Goal: Register for event/course

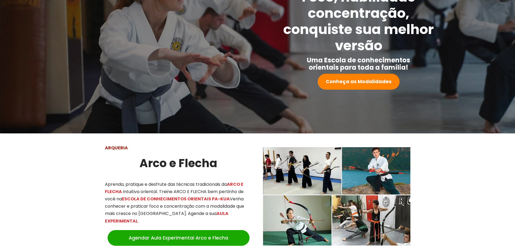
scroll to position [135, 0]
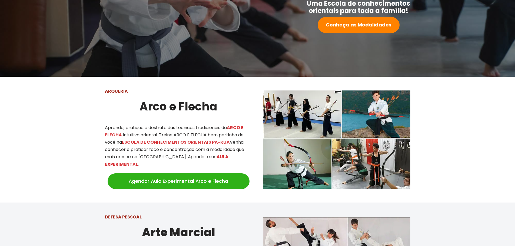
click at [211, 174] on link "Agendar Aula Experimental Arco e Flecha" at bounding box center [179, 182] width 142 height 16
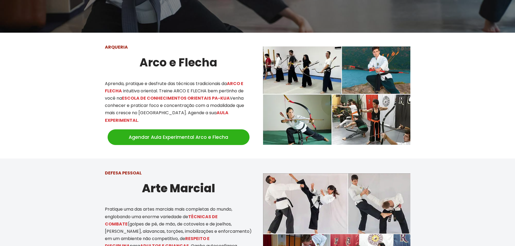
scroll to position [295, 0]
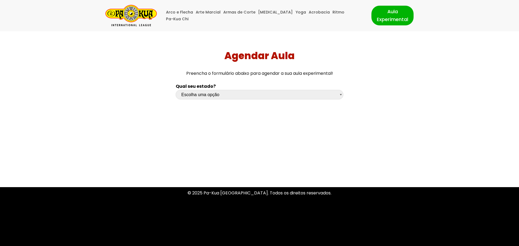
click at [217, 94] on select "Escolha uma opção [GEOGRAPHIC_DATA] [GEOGRAPHIC_DATA] [GEOGRAPHIC_DATA] [GEOGRA…" at bounding box center [260, 94] width 168 height 9
select select "df"
click at [176, 90] on select "Escolha uma opção [GEOGRAPHIC_DATA] [GEOGRAPHIC_DATA] [GEOGRAPHIC_DATA] [GEOGRA…" at bounding box center [260, 94] width 168 height 9
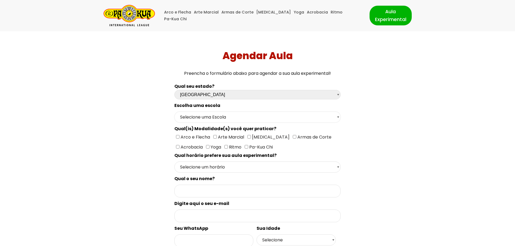
click at [198, 121] on select "Selecione uma Escola Brasília - Escola Brasília" at bounding box center [257, 117] width 166 height 11
select select "Brasília - [GEOGRAPHIC_DATA]"
click at [174, 112] on select "Selecione uma Escola Brasília - Escola Brasília" at bounding box center [257, 117] width 166 height 11
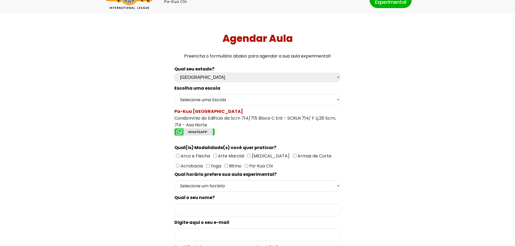
scroll to position [27, 0]
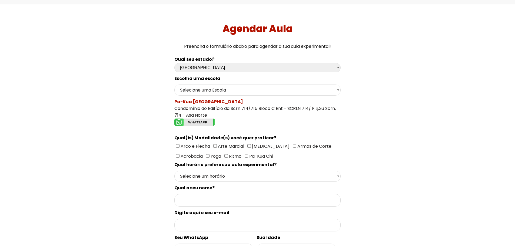
click at [192, 145] on span "Arco e Flecha" at bounding box center [194, 146] width 31 height 6
click at [179, 145] on input"] "Arco e Flecha" at bounding box center [178, 146] width 4 height 4
checkbox input"] "true"
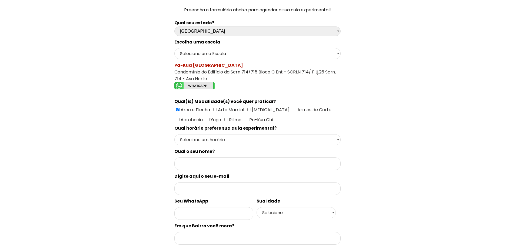
scroll to position [81, 0]
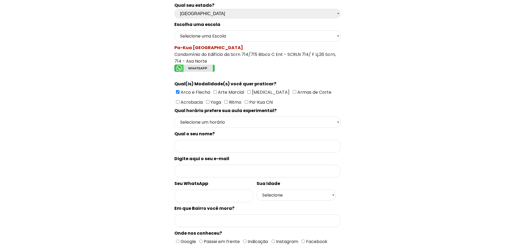
click at [208, 122] on select "Selecione um horário Manhã Tarde Noite" at bounding box center [257, 122] width 166 height 11
select select "Tarde"
click at [174, 117] on select "Selecione um horário Manhã Tarde Noite" at bounding box center [257, 122] width 166 height 11
click at [203, 149] on input "Formulário de contacto" at bounding box center [257, 146] width 166 height 13
type input "[PERSON_NAME]"
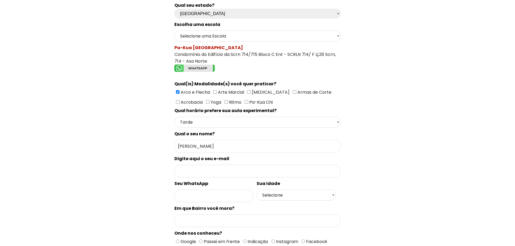
type input "61985120006"
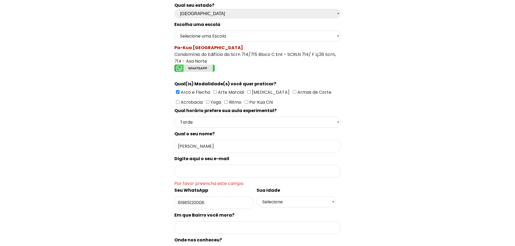
drag, startPoint x: 215, startPoint y: 148, endPoint x: 134, endPoint y: 139, distance: 82.1
click at [134, 139] on div "Qual seu estado? Escolha uma opção [GEOGRAPHIC_DATA] [GEOGRAPHIC_DATA] [GEOGRAP…" at bounding box center [257, 150] width 361 height 303
type input "[PERSON_NAME]"
click at [155, 128] on div "Qual seu estado? Escolha uma opção [GEOGRAPHIC_DATA] [GEOGRAPHIC_DATA] [GEOGRAP…" at bounding box center [257, 150] width 361 height 303
click at [200, 170] on input "Formulário de contacto" at bounding box center [257, 171] width 166 height 13
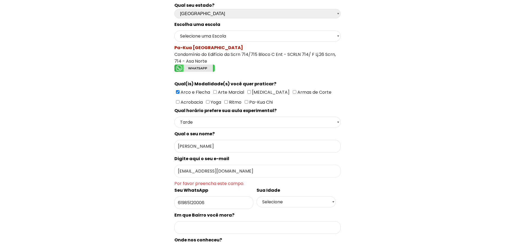
type input "[EMAIL_ADDRESS][DOMAIN_NAME]"
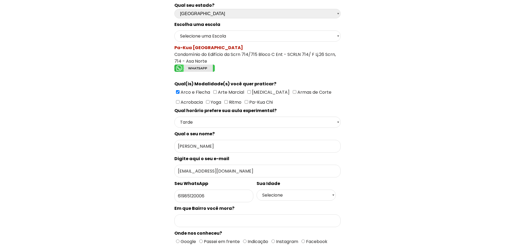
click at [111, 133] on div "Qual seu estado? Escolha uma opção [GEOGRAPHIC_DATA] [GEOGRAPHIC_DATA] [GEOGRAP…" at bounding box center [257, 147] width 361 height 297
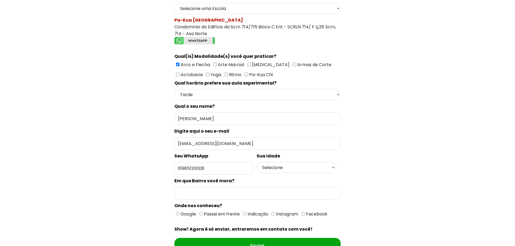
scroll to position [135, 0]
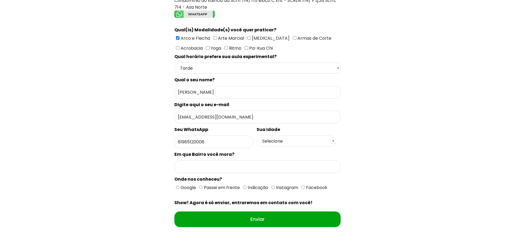
click at [274, 142] on select "Selecione 18 19 20 21 22 23 24 25 26 27 28 29 30 31 32 33 34 35 36 37 38 39 40 …" at bounding box center [296, 141] width 79 height 11
click at [292, 138] on select "Selecione 18 19 20 21 22 23 24 25 26 27 28 29 30 31 32 33 34 35 36 37 38 39 40 …" at bounding box center [296, 141] width 79 height 11
select select "23"
click at [257, 136] on select "Selecione 18 19 20 21 22 23 24 25 26 27 28 29 30 31 32 33 34 35 36 37 38 39 40 …" at bounding box center [296, 141] width 79 height 11
click at [213, 170] on input "Formulário de contacto" at bounding box center [257, 167] width 166 height 13
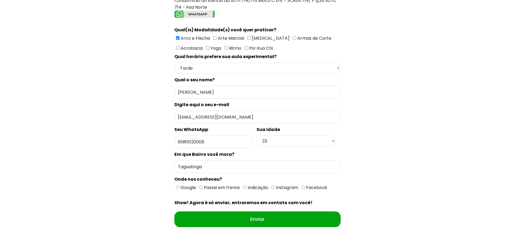
type input "Taguatinga"
click at [247, 187] on span "Indicação" at bounding box center [258, 188] width 22 height 6
click at [247, 187] on input "Indicação" at bounding box center [245, 188] width 4 height 4
radio input "true"
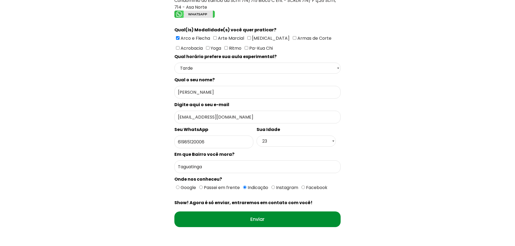
click at [293, 225] on input "Enviar" at bounding box center [257, 220] width 166 height 16
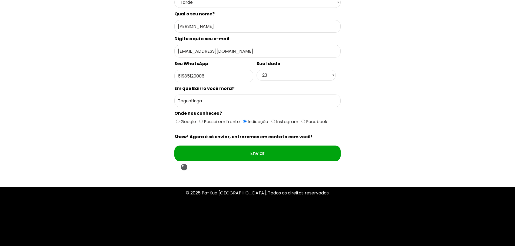
scroll to position [39, 0]
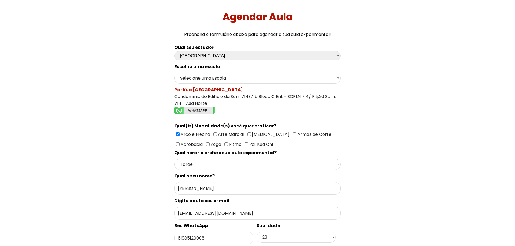
click at [200, 111] on img "Formulário de contacto" at bounding box center [194, 110] width 41 height 7
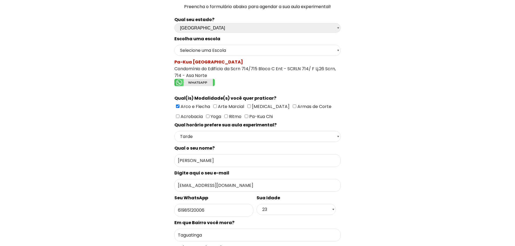
scroll to position [12, 0]
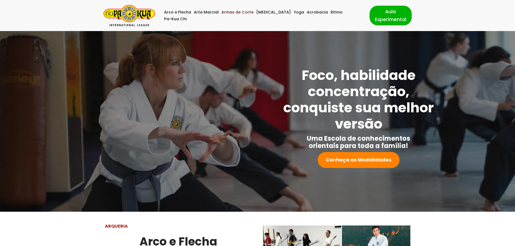
click at [246, 16] on link "Armas de Corte" at bounding box center [237, 12] width 32 height 7
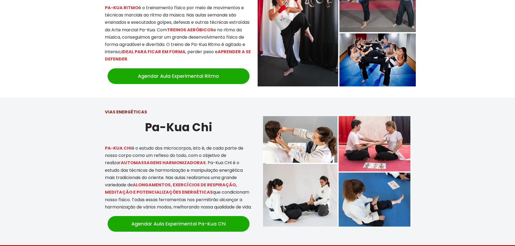
scroll to position [1057, 0]
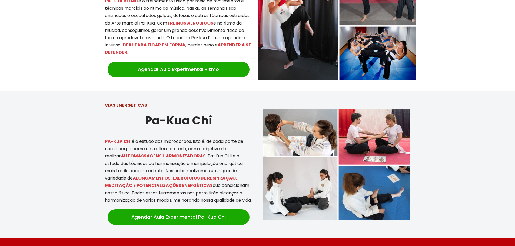
drag, startPoint x: 188, startPoint y: 131, endPoint x: 228, endPoint y: 139, distance: 40.9
click at [228, 139] on p "PA-KUA CHI é o estudo dos microcorpos, isto é, de cada parte de nosso corpo com…" at bounding box center [178, 171] width 147 height 66
drag, startPoint x: 124, startPoint y: 142, endPoint x: 215, endPoint y: 143, distance: 91.1
click at [213, 143] on p "PA-KUA CHI é o estudo dos microcorpos, isto é, de cada parte de nosso corpo com…" at bounding box center [178, 171] width 147 height 66
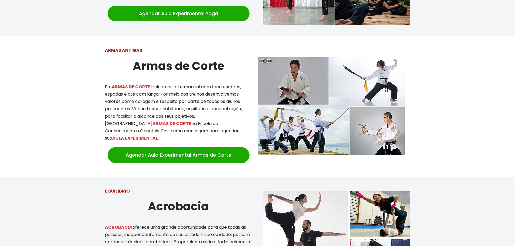
scroll to position [733, 0]
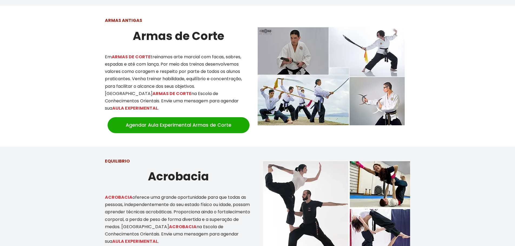
click at [170, 169] on strong "Acrobacia" at bounding box center [178, 177] width 61 height 16
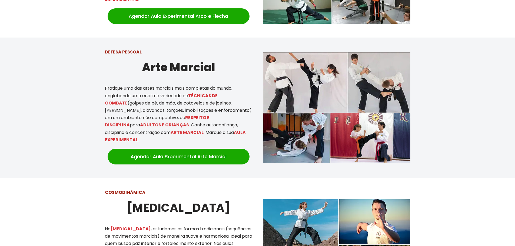
scroll to position [381, 0]
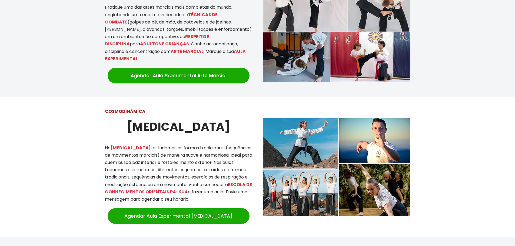
drag, startPoint x: 201, startPoint y: 144, endPoint x: 209, endPoint y: 149, distance: 9.5
click at [209, 149] on div "COSMODINÃMICA Tai Chi No TAI CHI , estudamos as formas tradicionais (sequências…" at bounding box center [178, 167] width 158 height 130
click at [209, 149] on p "No TAI CHI , estudamos as formas tradicionais (sequências de movimentos marciai…" at bounding box center [178, 173] width 147 height 59
drag, startPoint x: 112, startPoint y: 166, endPoint x: 197, endPoint y: 156, distance: 84.9
click at [197, 156] on p "No TAI CHI , estudamos as formas tradicionais (sequências de movimentos marciai…" at bounding box center [178, 173] width 147 height 59
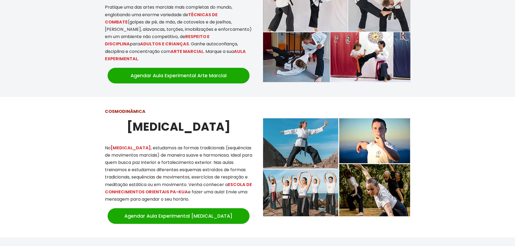
drag, startPoint x: 195, startPoint y: 158, endPoint x: 199, endPoint y: 164, distance: 6.9
click at [195, 158] on p "No TAI CHI , estudamos as formas tradicionais (sequências de movimentos marciai…" at bounding box center [178, 173] width 147 height 59
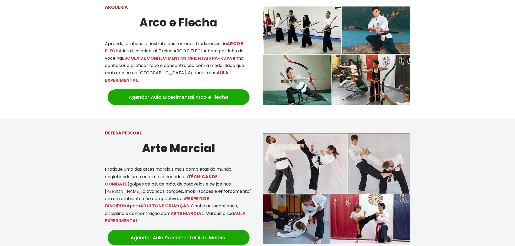
scroll to position [192, 0]
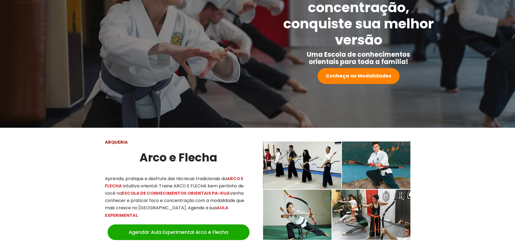
drag, startPoint x: 204, startPoint y: 150, endPoint x: 141, endPoint y: 166, distance: 65.4
click at [141, 166] on strong "Arco e Flecha" at bounding box center [178, 158] width 78 height 16
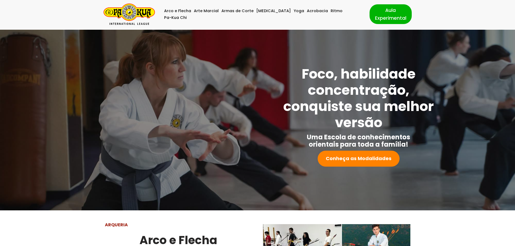
scroll to position [0, 0]
